Goal: Communication & Community: Answer question/provide support

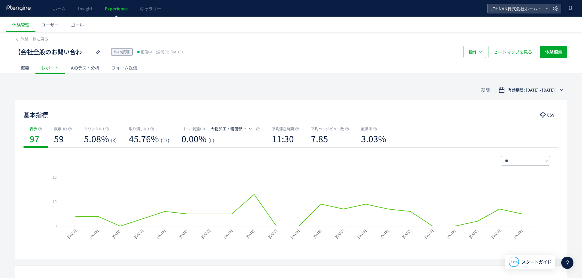
click at [570, 267] on div at bounding box center [567, 263] width 12 height 12
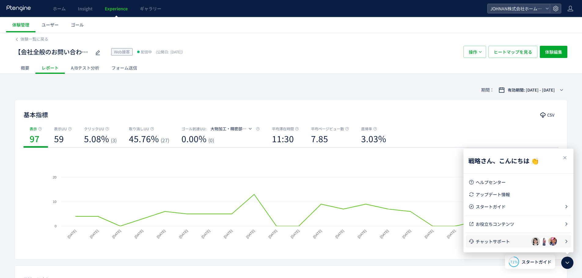
click at [496, 242] on span "チャットサポート" at bounding box center [504, 242] width 56 height 6
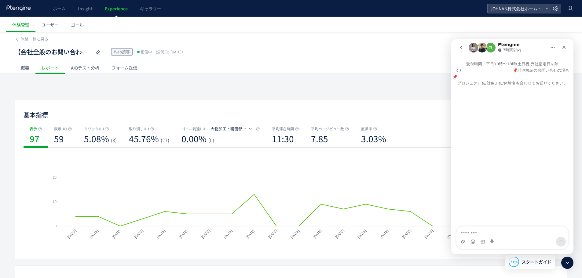
click at [491, 47] on img "Intercom Messenger" at bounding box center [491, 48] width 10 height 10
click at [467, 47] on button "go back" at bounding box center [461, 48] width 12 height 12
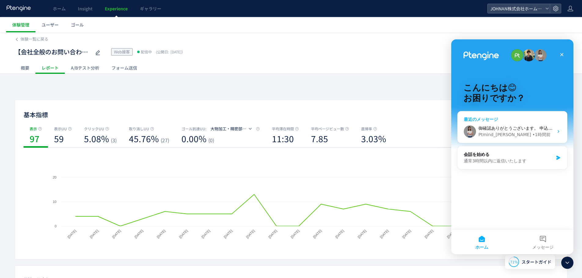
click at [496, 126] on span "御確認ありがとうございます。 申込書に関しては、ご認識の通り自動更新の為 不要となります。😀" at bounding box center [573, 128] width 191 height 5
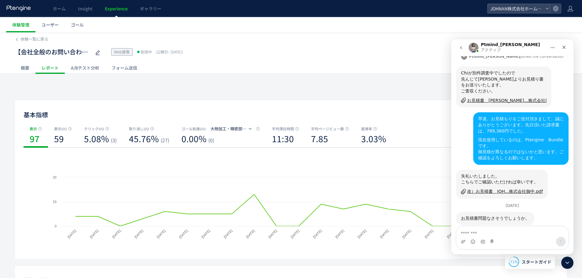
scroll to position [632, 0]
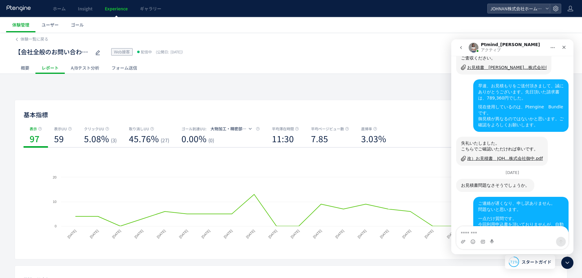
click at [504, 234] on textarea "メッセージ..." at bounding box center [512, 232] width 112 height 10
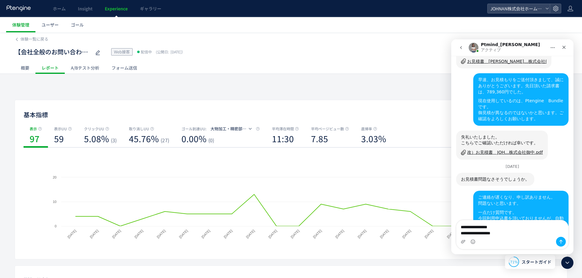
type textarea "**********"
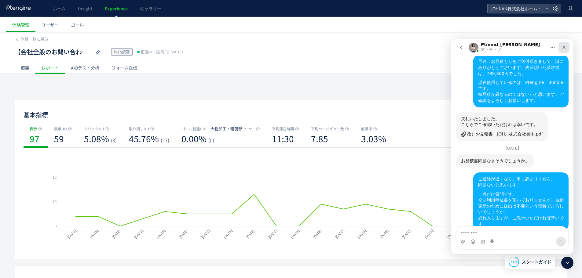
click at [565, 47] on icon "クローズ" at bounding box center [564, 47] width 5 height 5
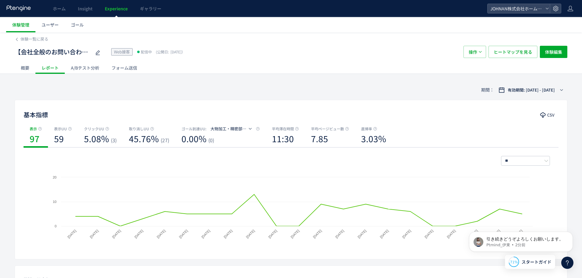
scroll to position [695, 0]
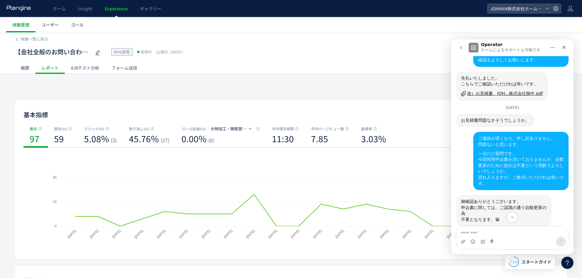
scroll to position [705, 0]
